Goal: Task Accomplishment & Management: Manage account settings

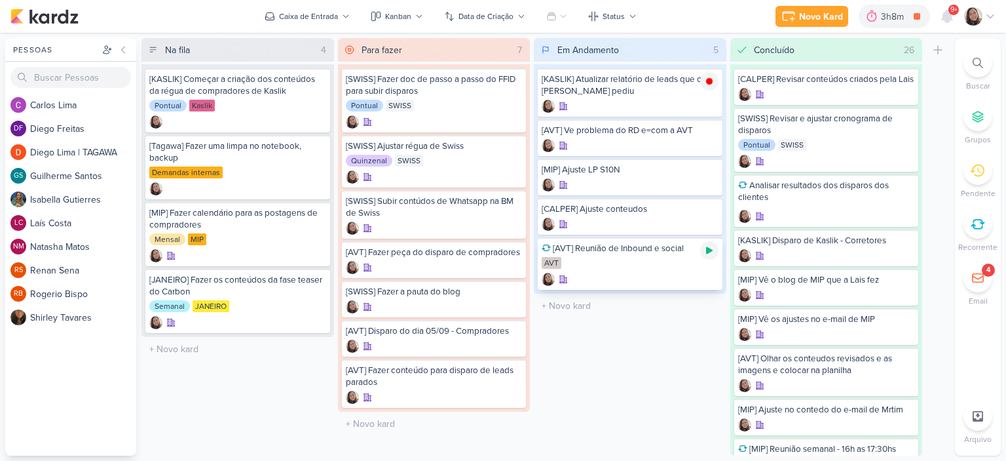
click at [712, 246] on icon at bounding box center [709, 250] width 10 height 10
click at [704, 140] on div at bounding box center [709, 132] width 18 height 18
click at [990, 16] on icon at bounding box center [990, 16] width 10 height 10
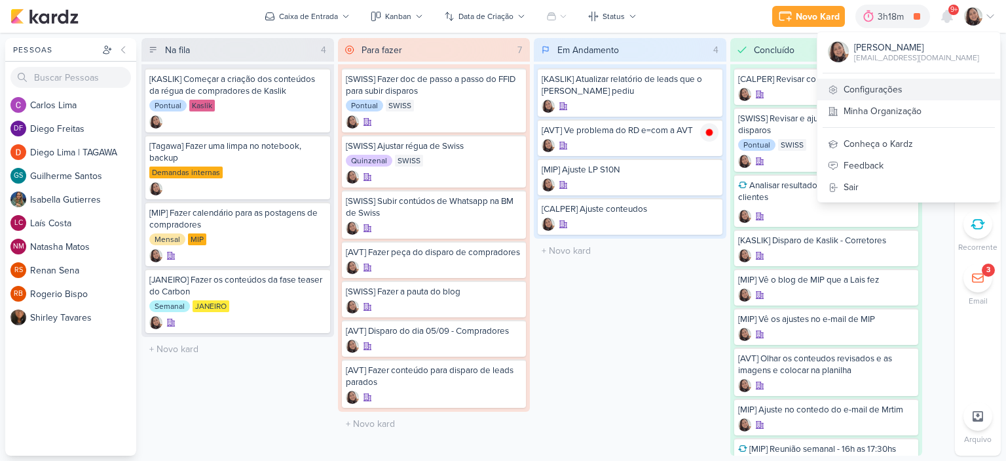
click at [878, 90] on link "Configurações" at bounding box center [909, 90] width 183 height 22
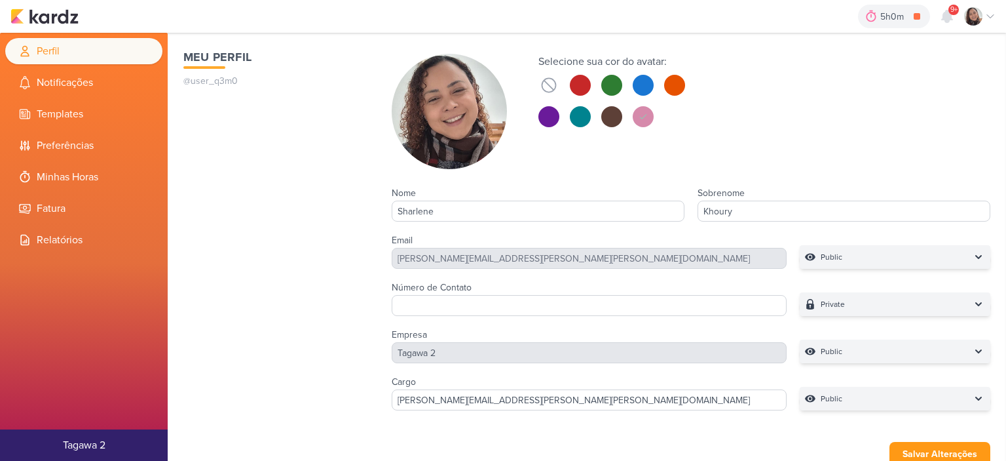
click at [80, 178] on li "Minhas Horas" at bounding box center [83, 177] width 157 height 26
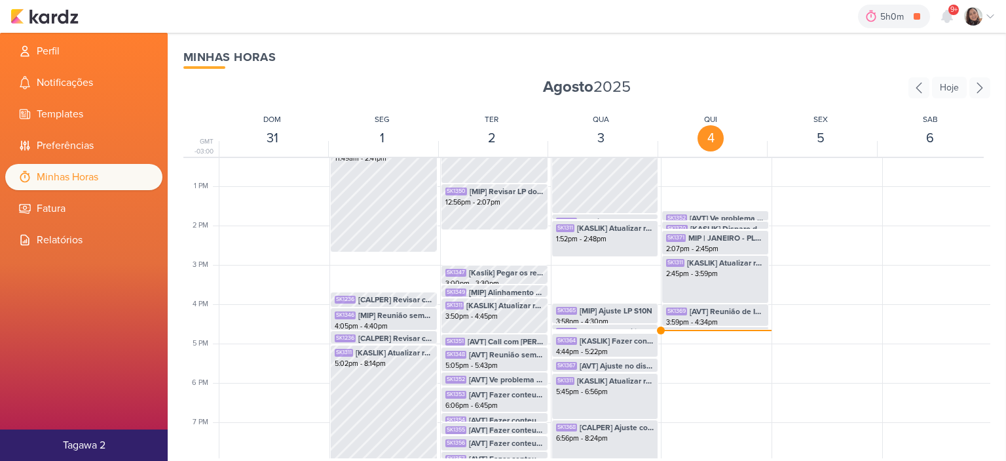
scroll to position [506, 0]
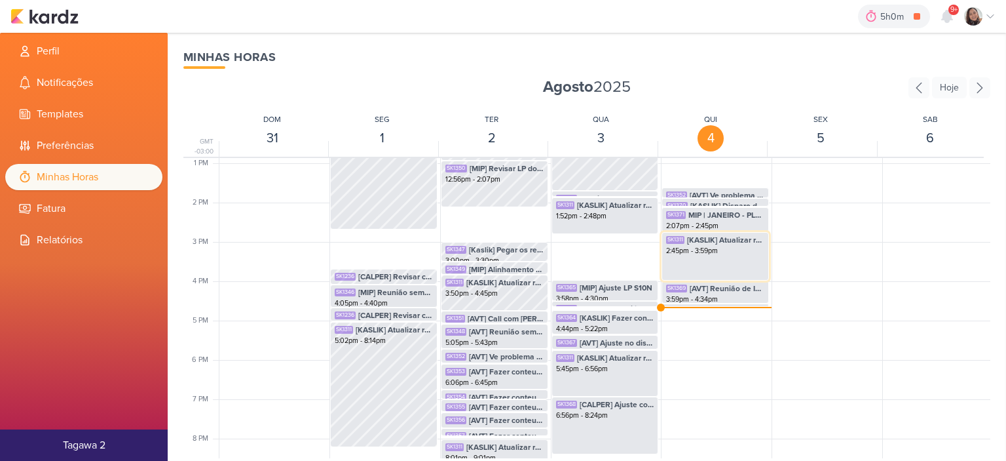
click at [723, 251] on div "2:45pm - 3:59pm" at bounding box center [715, 251] width 98 height 10
select select "pm"
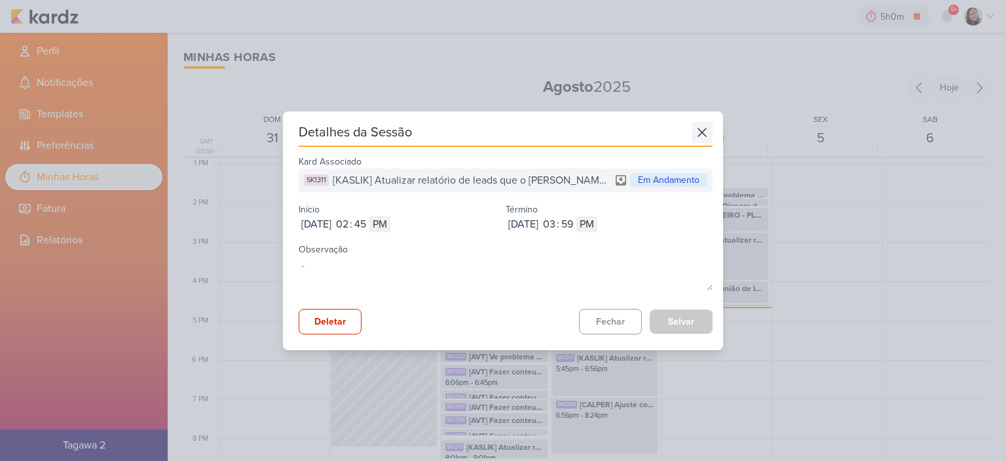
click at [694, 136] on icon at bounding box center [702, 132] width 21 height 21
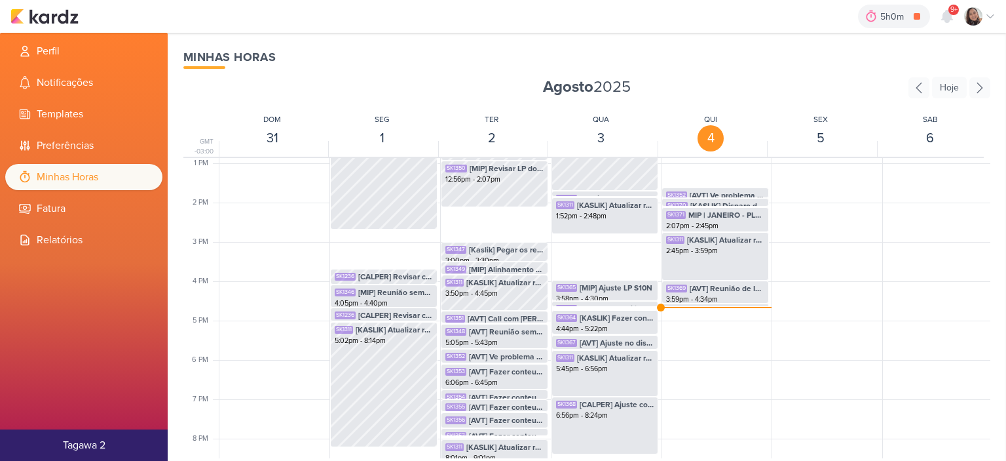
click at [80, 10] on div "5h0m [AVT] Ve problema do RD e=com a AVT 0h0m Hoje 5h0m Semana 0h0m Mês 0h0m Ne…" at bounding box center [502, 16] width 985 height 33
click at [79, 12] on div "5h0m [AVT] Ve problema do RD e=com a AVT 0h0m Hoje 5h0m Semana 0h0m Mês 0h0m Ne…" at bounding box center [502, 16] width 985 height 33
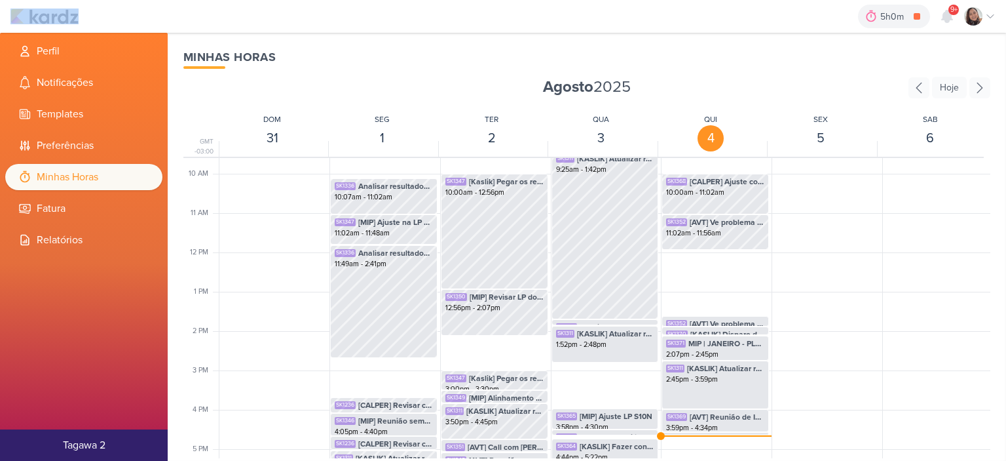
scroll to position [375, 0]
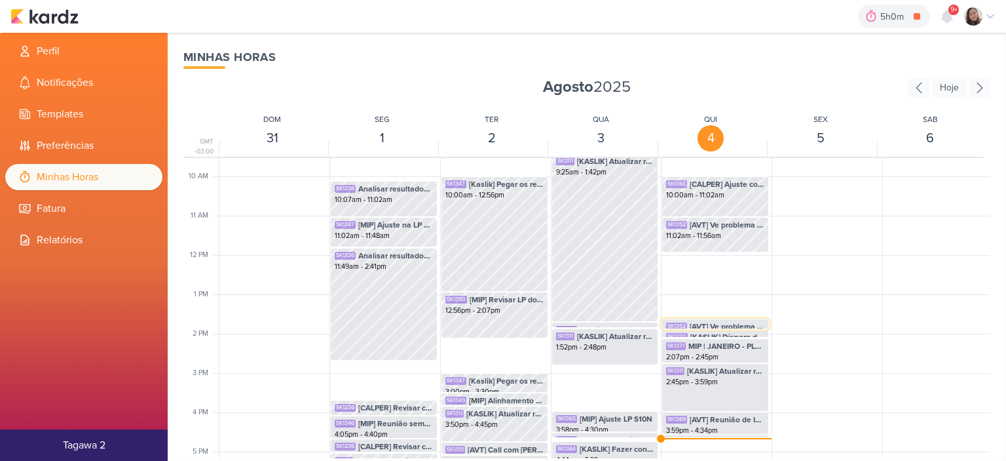
click at [697, 320] on span "[AVT] Ve problema do RD e=com a AVT" at bounding box center [727, 326] width 75 height 12
select select "pm"
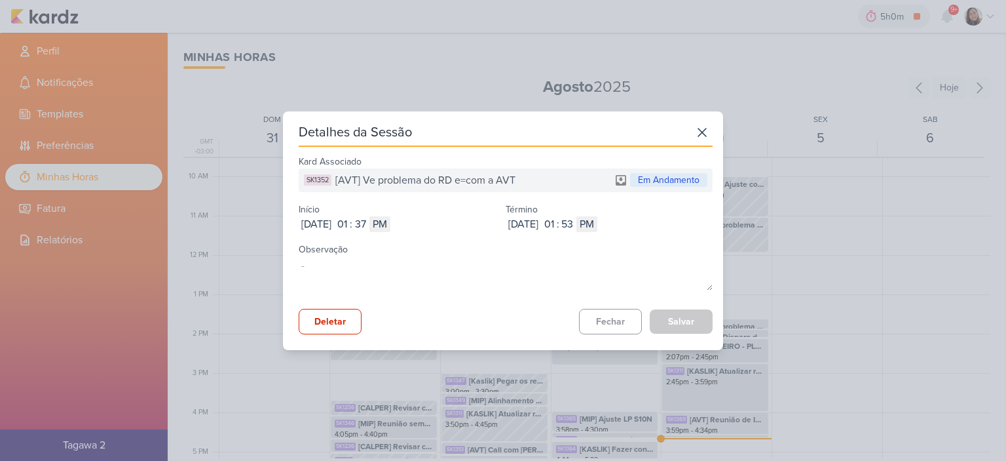
click at [686, 128] on div "Detalhes da Sessão" at bounding box center [506, 134] width 414 height 25
click at [707, 133] on icon at bounding box center [702, 132] width 21 height 21
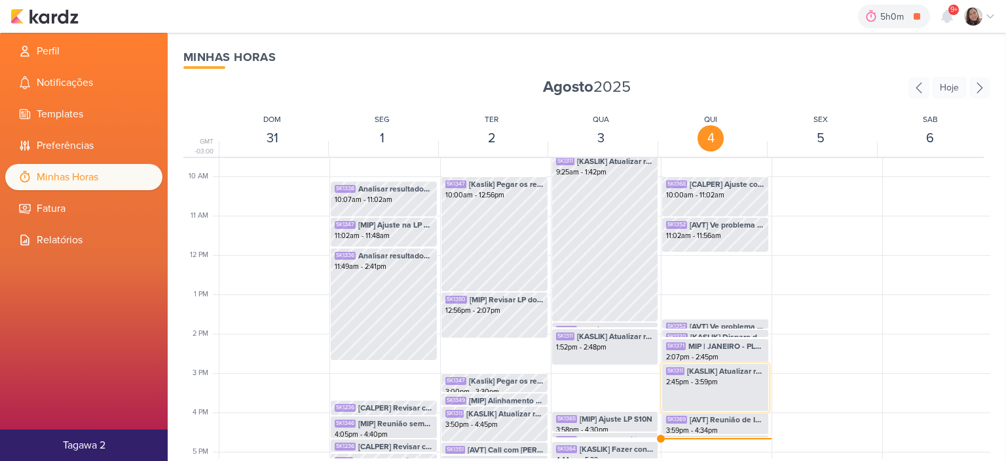
click at [726, 387] on div "2:45pm - 3:59pm" at bounding box center [715, 382] width 98 height 10
select select "pm"
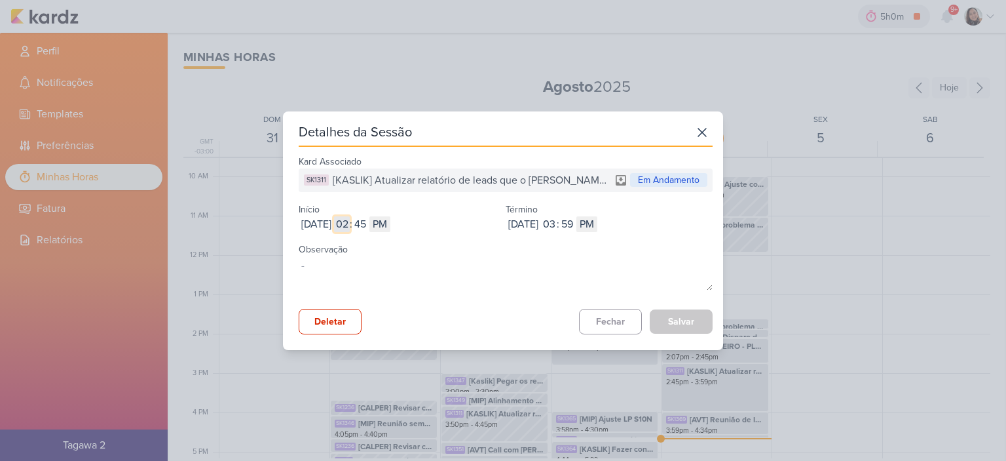
click at [350, 221] on input "02" at bounding box center [342, 224] width 16 height 16
type input "11"
click at [368, 221] on input "45" at bounding box center [360, 224] width 16 height 16
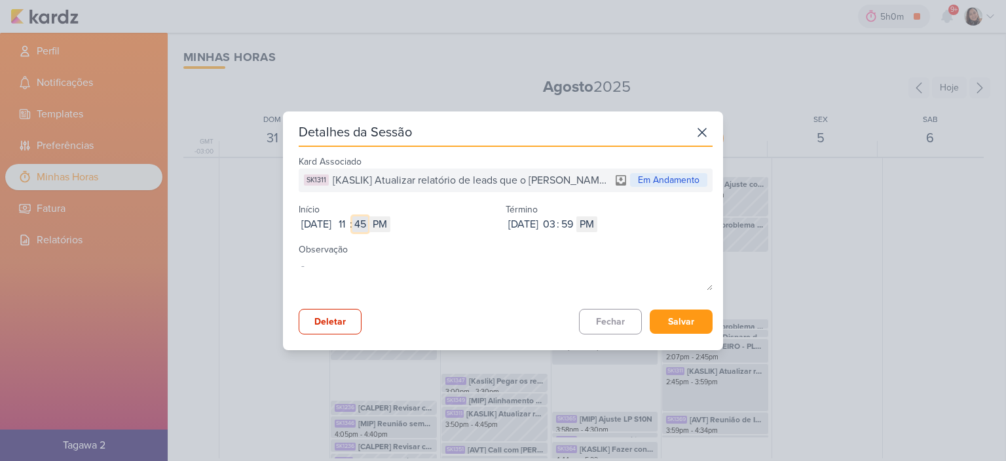
click at [368, 221] on input "45" at bounding box center [360, 224] width 16 height 16
type input "56"
click at [425, 229] on div "Sep 04, 2025 2025-09-04 11 : 56 AM PM" at bounding box center [402, 224] width 207 height 16
click at [390, 227] on select "AM PM" at bounding box center [380, 224] width 21 height 16
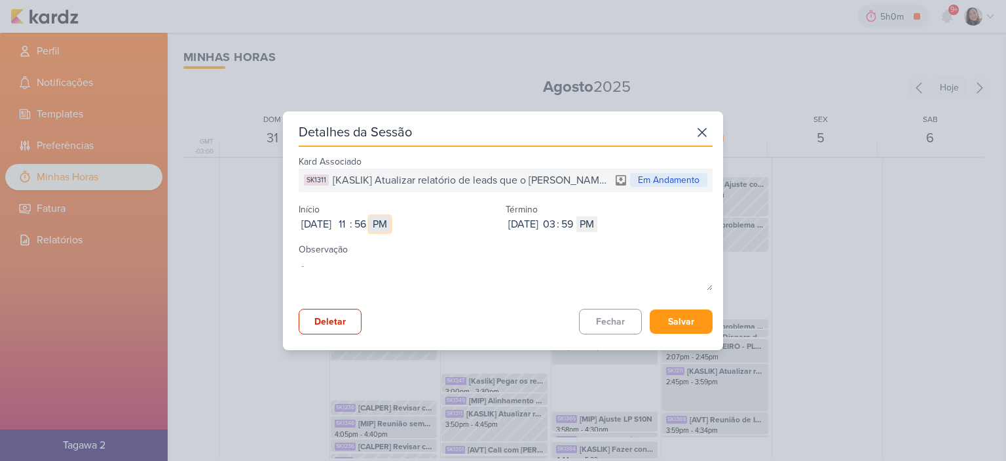
select select "am"
click at [390, 216] on select "AM PM" at bounding box center [380, 224] width 21 height 16
click at [557, 219] on input "03" at bounding box center [549, 224] width 16 height 16
type input "01"
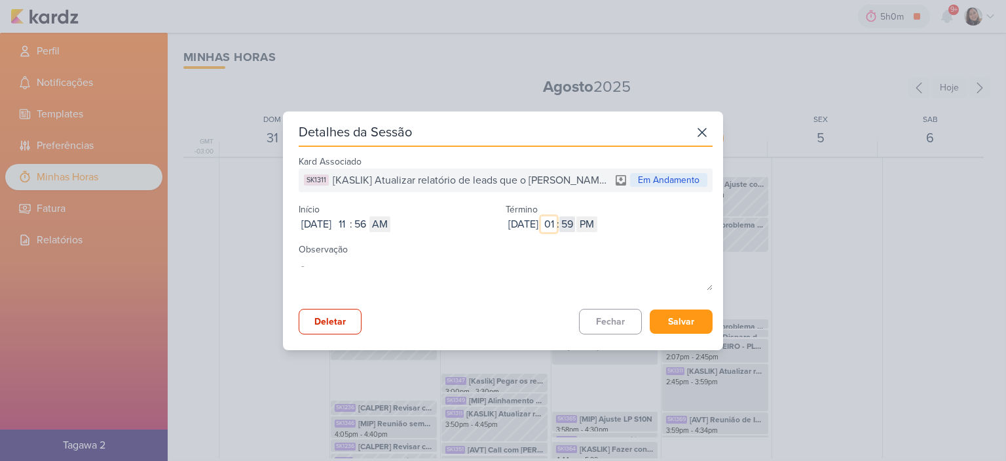
type input "01"
click at [575, 221] on input "59" at bounding box center [568, 224] width 16 height 16
type input "37"
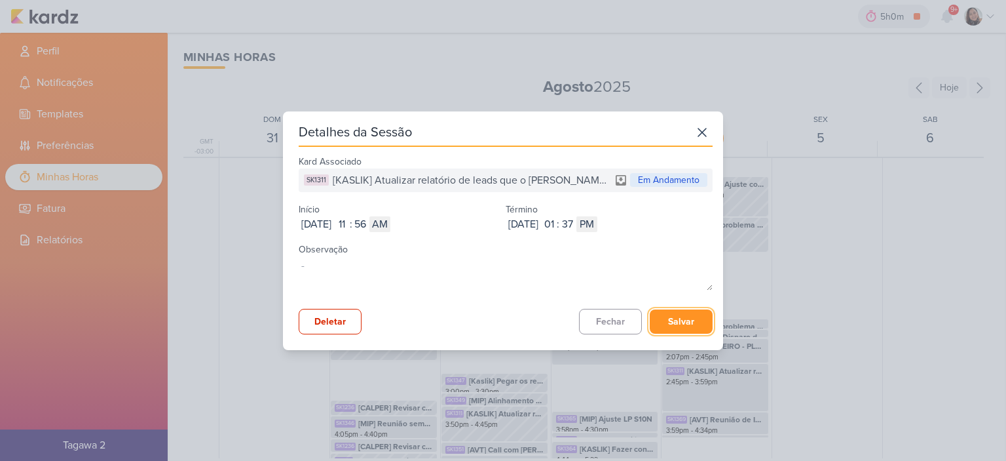
click at [666, 321] on button "Salvar" at bounding box center [681, 321] width 63 height 24
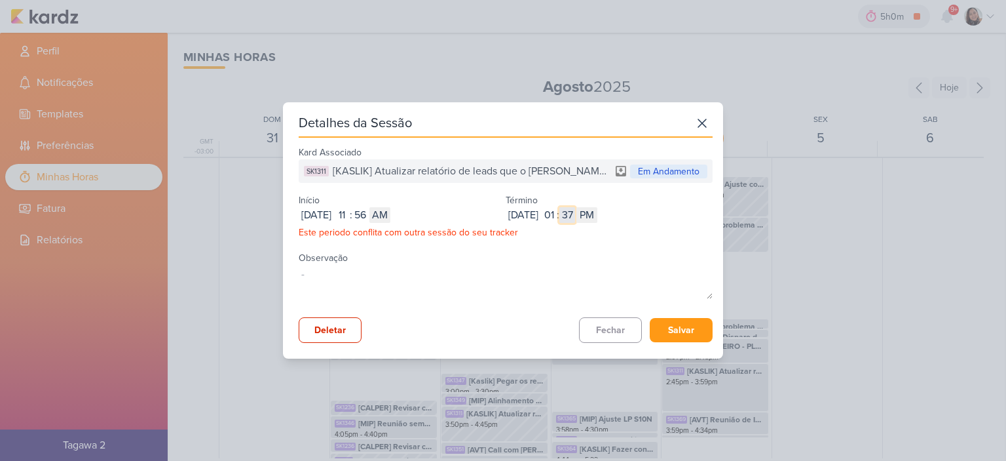
click at [575, 222] on input "37" at bounding box center [568, 215] width 16 height 16
type input "36"
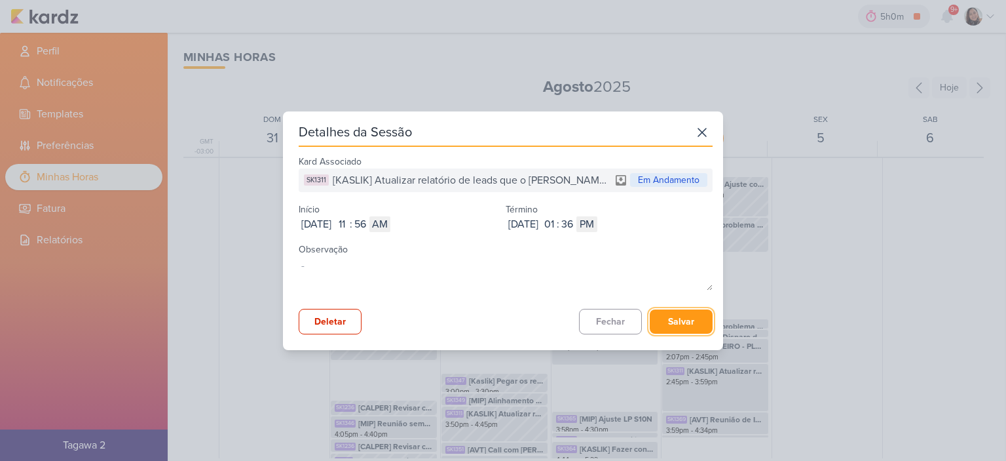
click at [675, 324] on button "Salvar" at bounding box center [681, 321] width 63 height 24
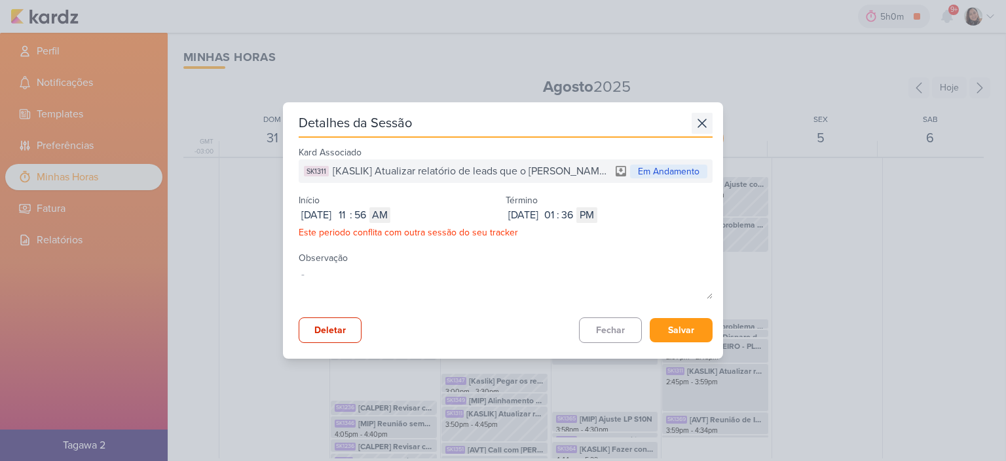
click at [696, 121] on icon at bounding box center [702, 123] width 21 height 21
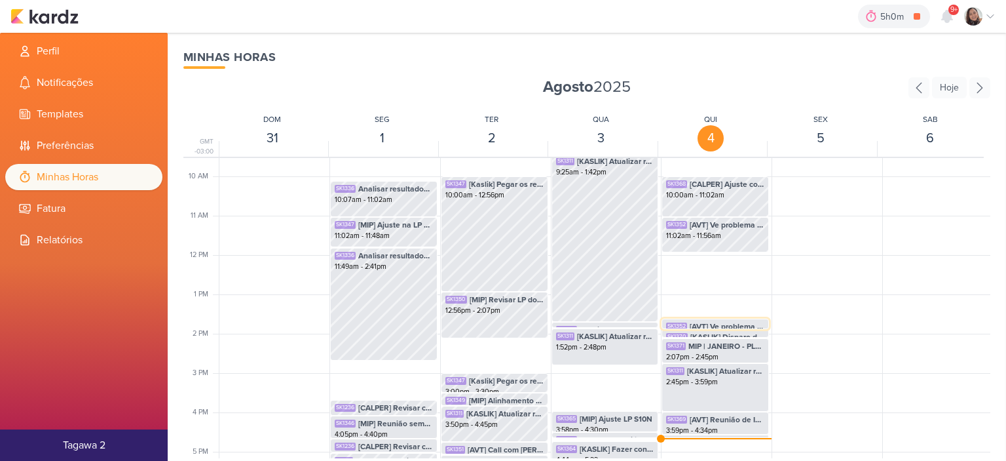
click at [709, 322] on span "[AVT] Ve problema do RD e=com a AVT" at bounding box center [727, 326] width 75 height 12
select select "pm"
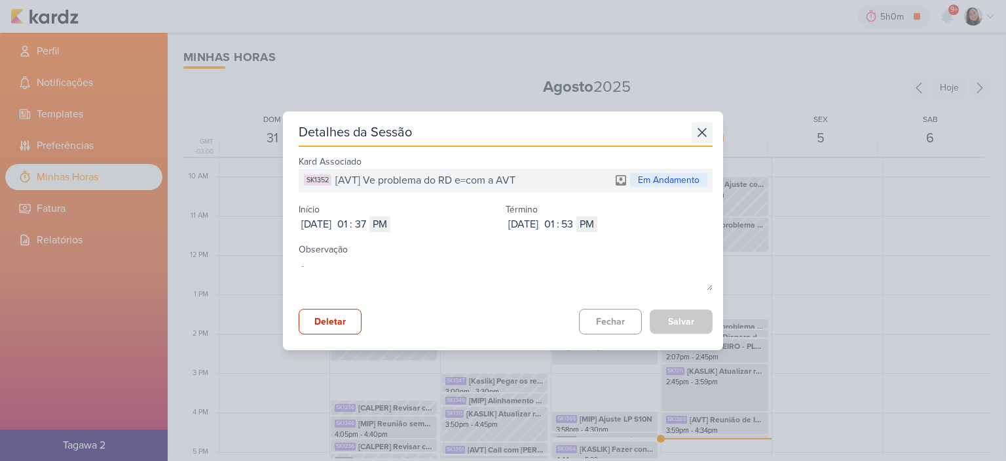
click at [696, 132] on icon at bounding box center [702, 132] width 21 height 21
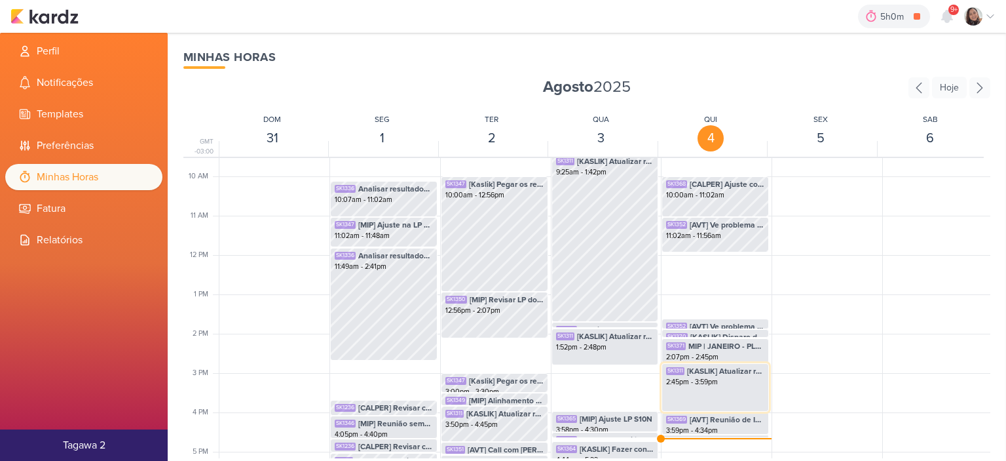
click at [723, 383] on div "2:45pm - 3:59pm" at bounding box center [715, 382] width 98 height 10
select select "pm"
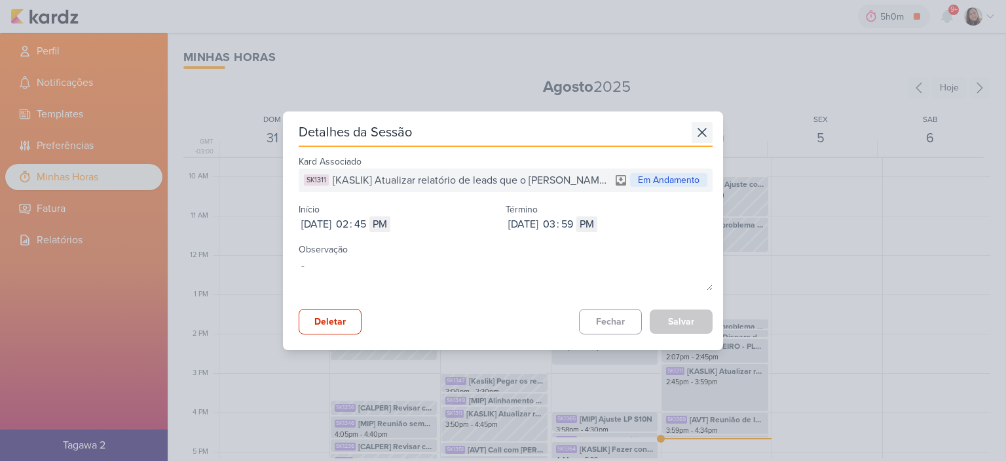
click at [698, 136] on icon at bounding box center [702, 132] width 8 height 8
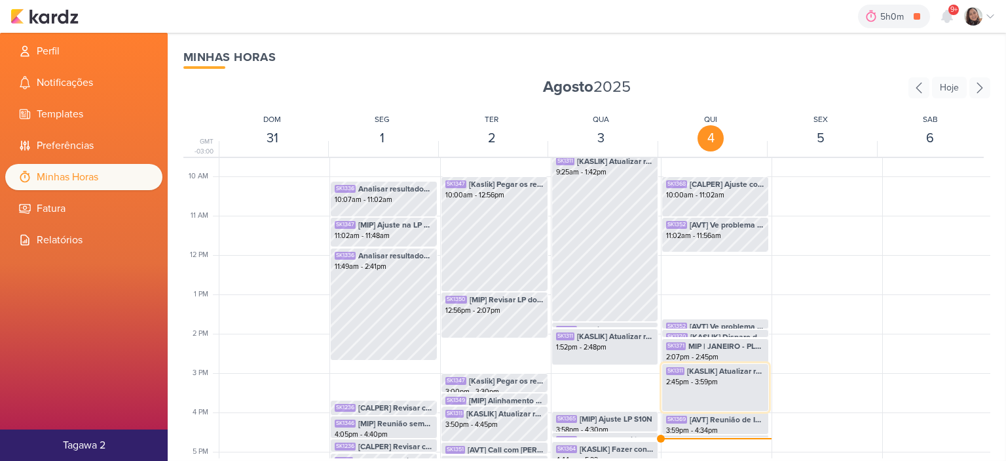
click at [707, 384] on div "2:45pm - 3:59pm" at bounding box center [715, 382] width 98 height 10
select select "pm"
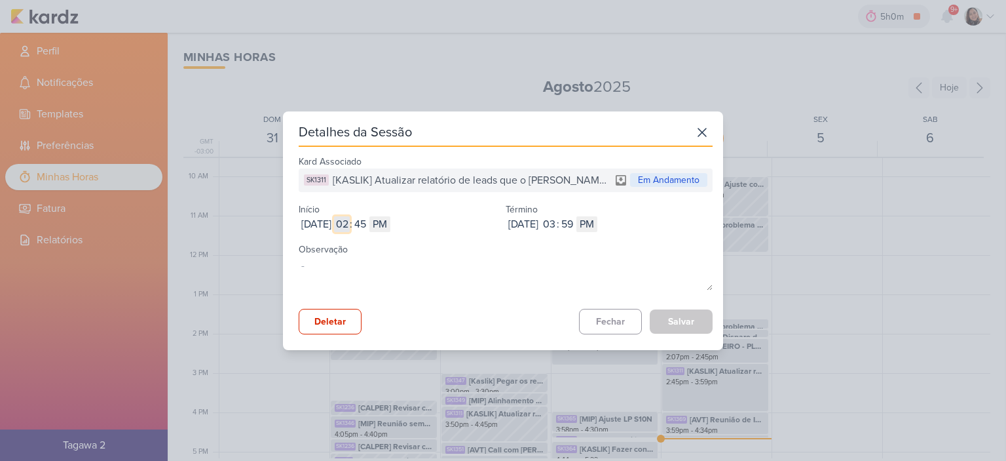
click at [350, 223] on input "02" at bounding box center [342, 224] width 16 height 16
type input "11"
click at [368, 227] on input "45" at bounding box center [360, 224] width 16 height 16
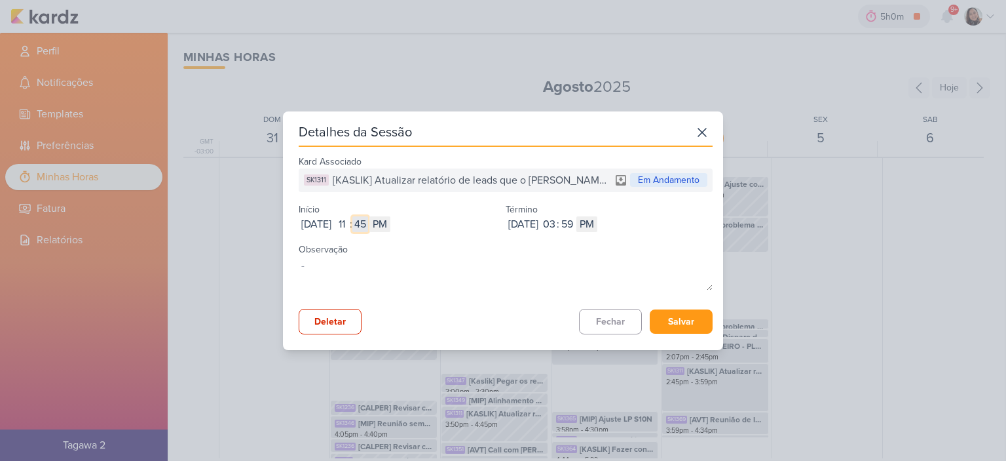
click at [368, 227] on input "45" at bounding box center [360, 224] width 16 height 16
type input "57"
click at [390, 226] on select "AM PM" at bounding box center [380, 224] width 21 height 16
select select "am"
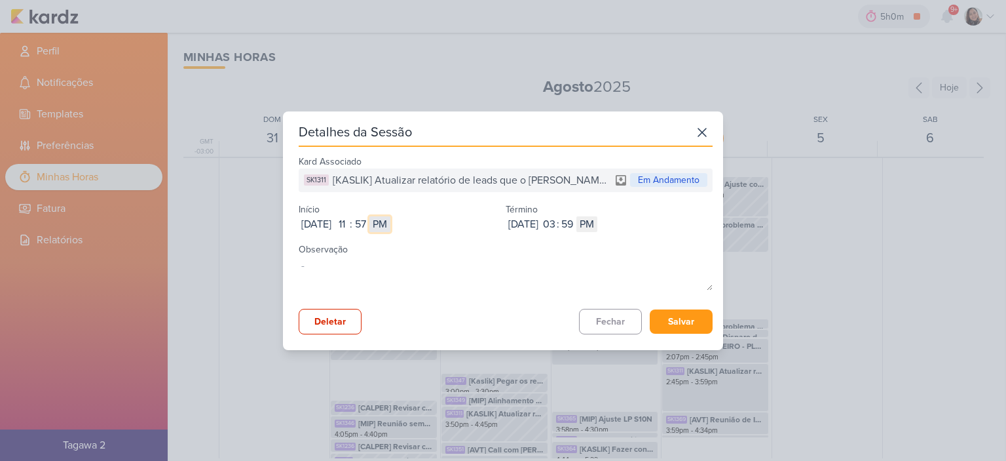
click at [390, 216] on select "AM PM" at bounding box center [380, 224] width 21 height 16
click at [557, 226] on input "03" at bounding box center [549, 224] width 16 height 16
type input "01"
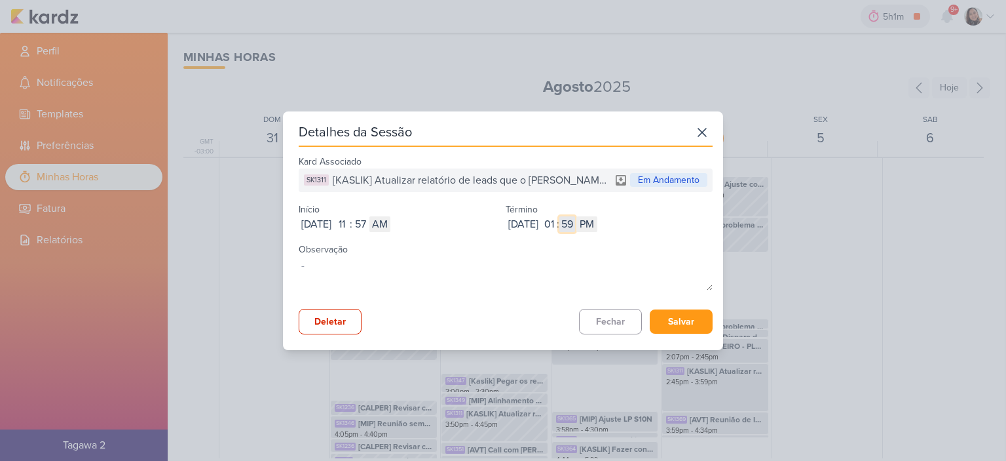
click at [575, 223] on input "59" at bounding box center [568, 224] width 16 height 16
type input "37"
click at [674, 316] on button "Salvar" at bounding box center [681, 321] width 63 height 24
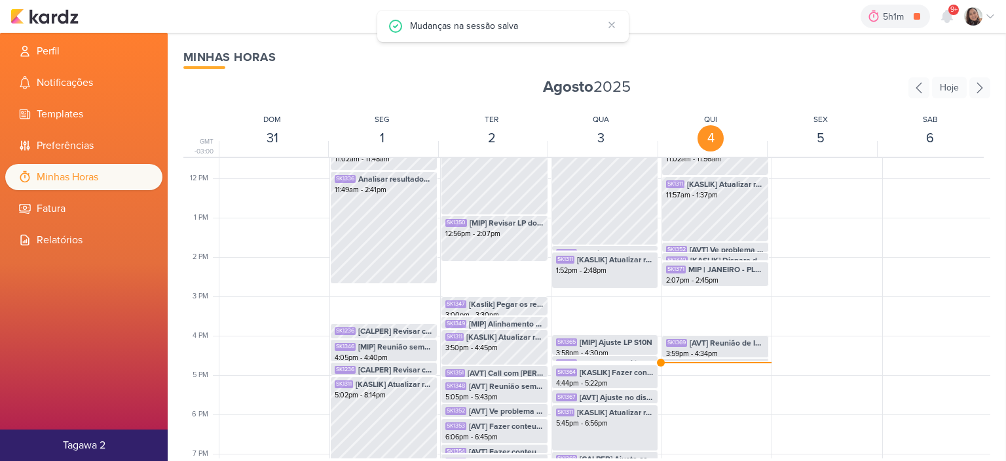
scroll to position [506, 0]
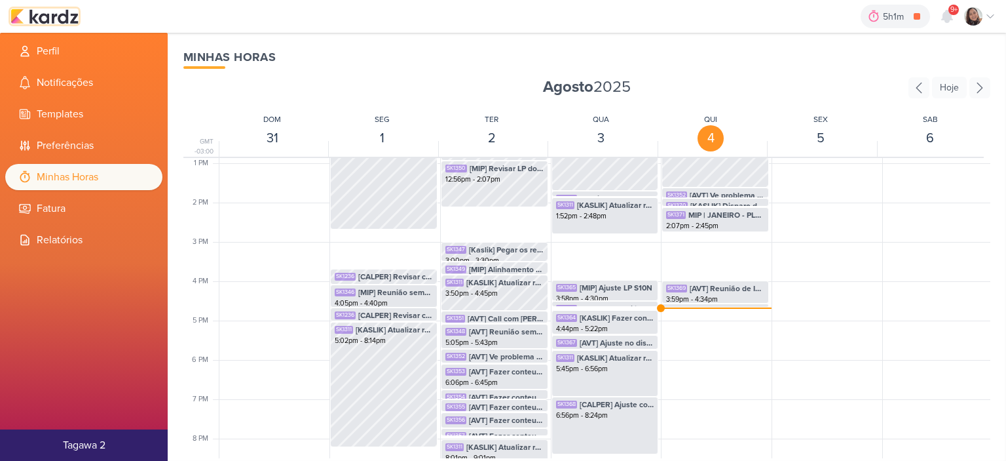
click at [56, 18] on img at bounding box center [44, 17] width 68 height 16
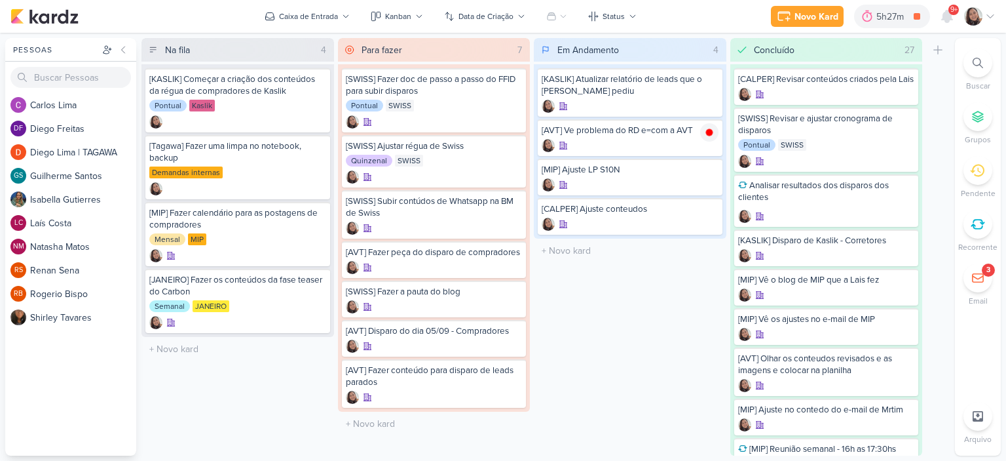
click at [987, 16] on icon at bounding box center [990, 16] width 10 height 10
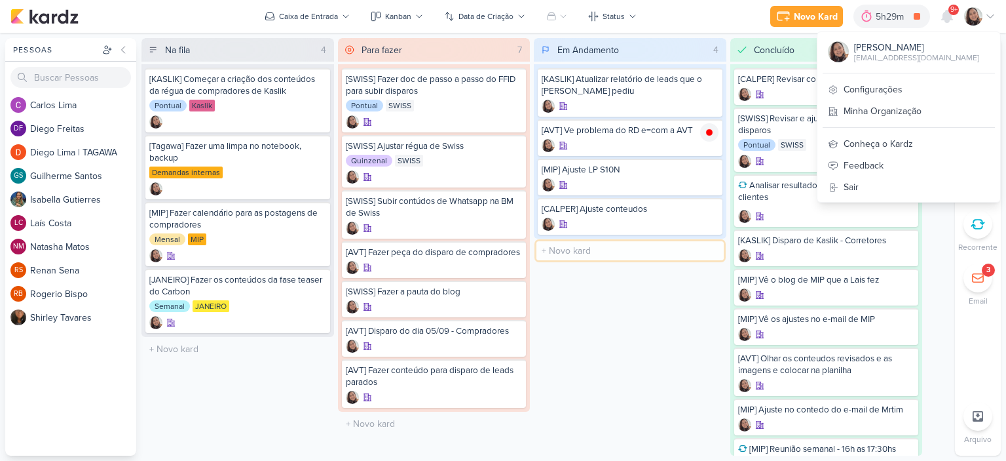
click at [605, 251] on input "text" at bounding box center [630, 250] width 187 height 19
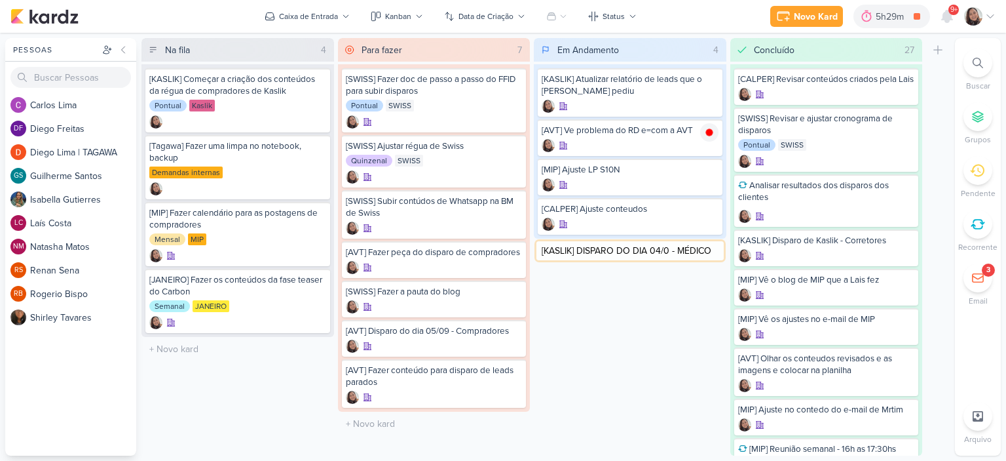
type input "[KASLIK] DISPARO DO DIA 04/0 - MÉDICOS"
drag, startPoint x: 615, startPoint y: 227, endPoint x: 613, endPoint y: 234, distance: 6.7
click at [615, 228] on div at bounding box center [630, 224] width 177 height 13
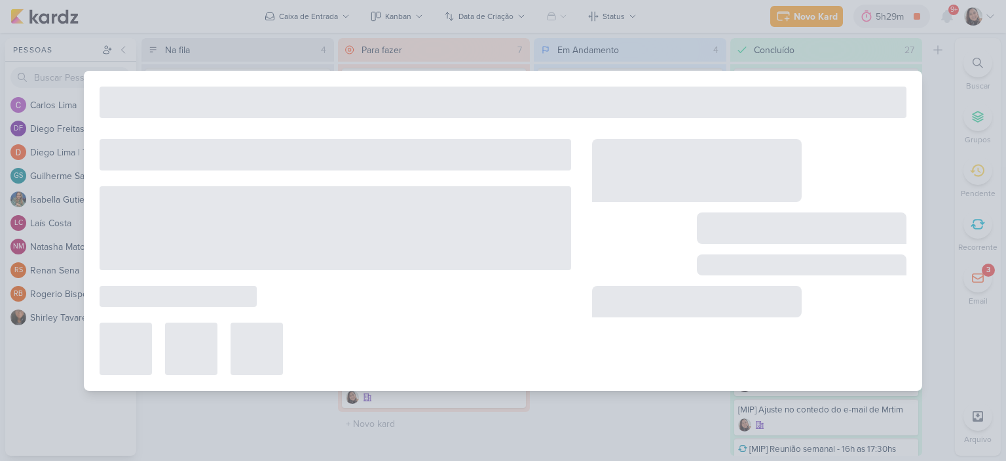
click at [609, 256] on div at bounding box center [749, 257] width 314 height 236
click at [949, 96] on div at bounding box center [503, 230] width 1006 height 461
click at [679, 29] on div at bounding box center [503, 230] width 1006 height 461
click at [930, 86] on div at bounding box center [503, 230] width 1006 height 461
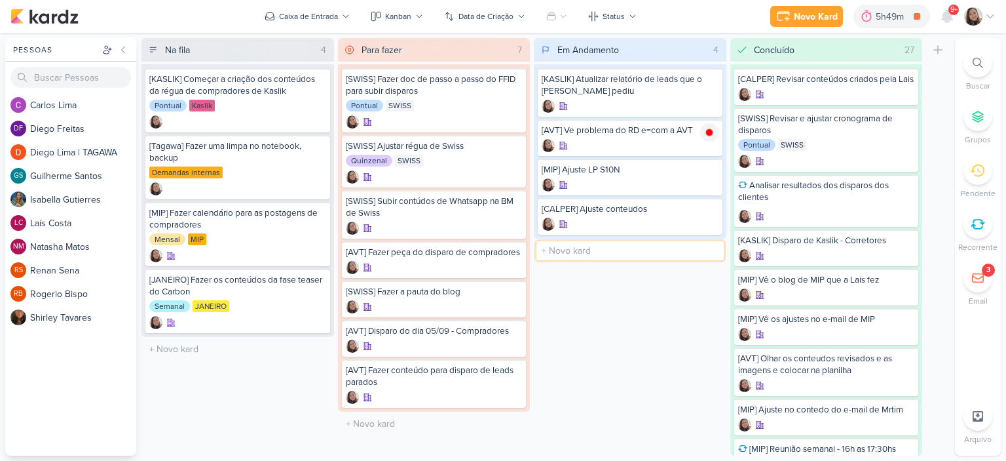
click at [641, 249] on input "text" at bounding box center [630, 250] width 187 height 19
type input "[KASLIK] Disparos de KASLIK de hj - MÉDICOS E CORRETORES"
click at [703, 250] on div at bounding box center [709, 250] width 18 height 18
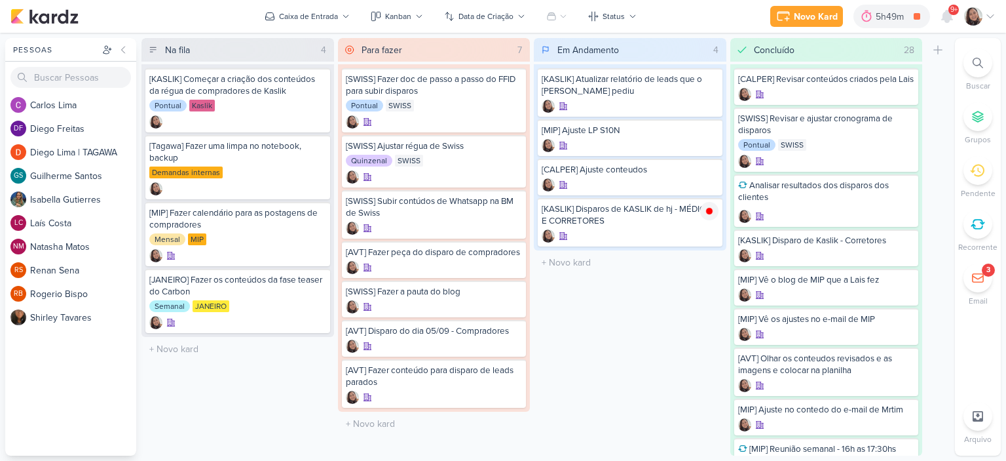
click at [991, 11] on icon at bounding box center [990, 16] width 10 height 10
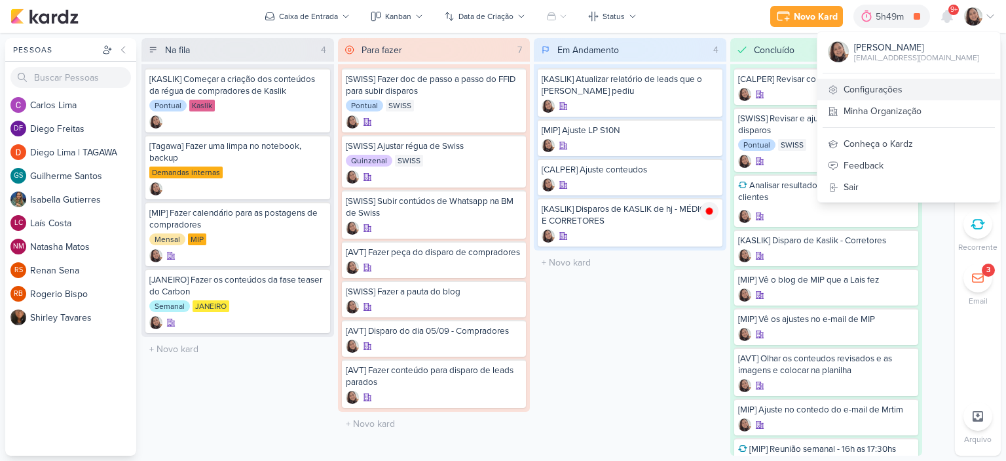
click at [880, 79] on link "Configurações" at bounding box center [909, 90] width 183 height 22
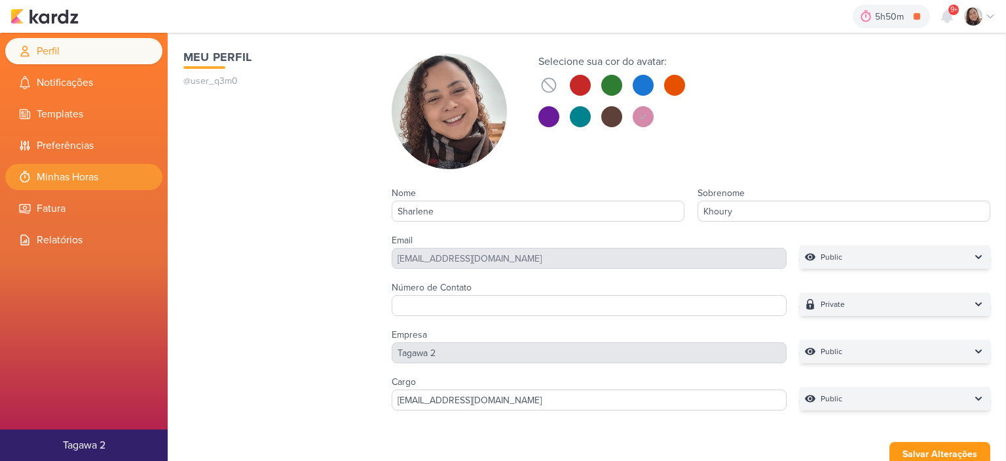
click at [66, 181] on li "Minhas Horas" at bounding box center [83, 177] width 157 height 26
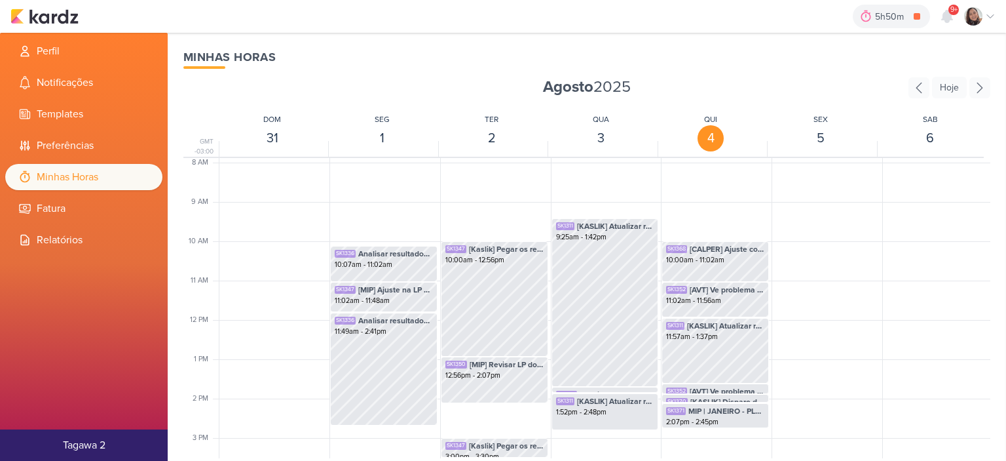
scroll to position [309, 0]
click at [60, 11] on img at bounding box center [44, 17] width 68 height 16
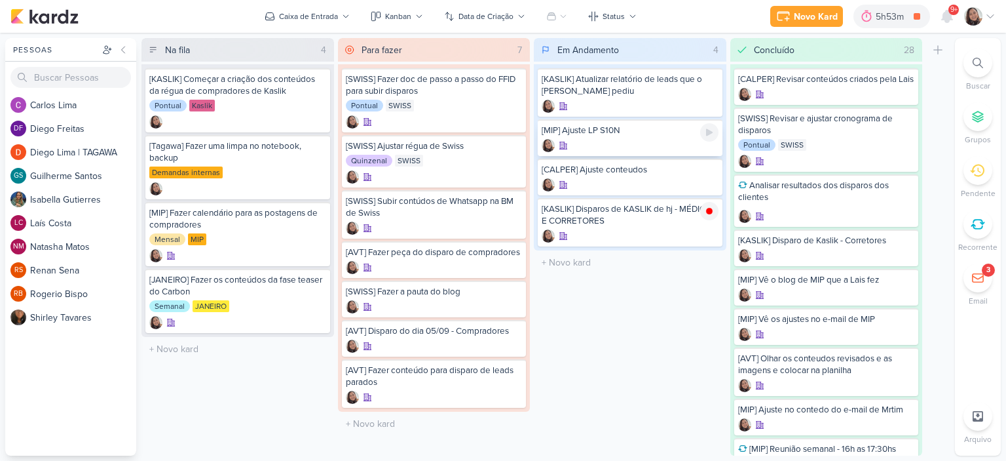
click at [632, 139] on div at bounding box center [630, 145] width 177 height 13
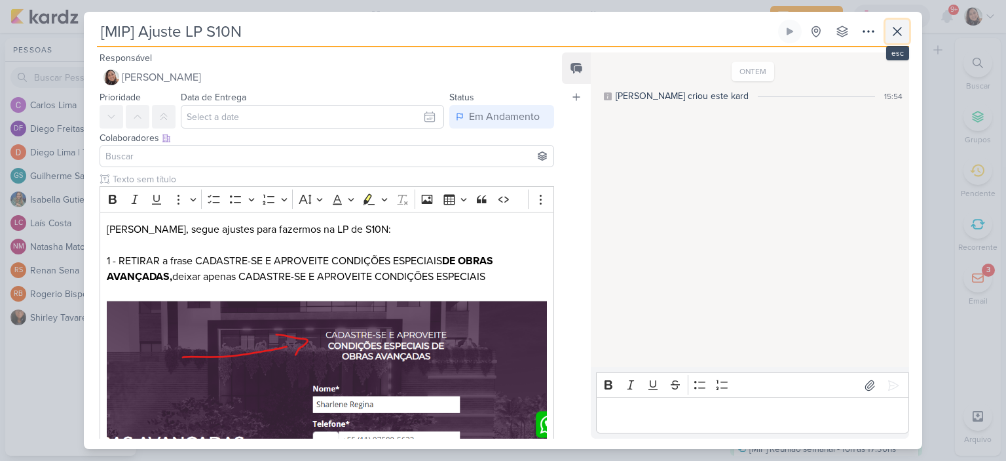
click at [891, 29] on icon at bounding box center [898, 32] width 16 height 16
